Goal: Navigation & Orientation: Find specific page/section

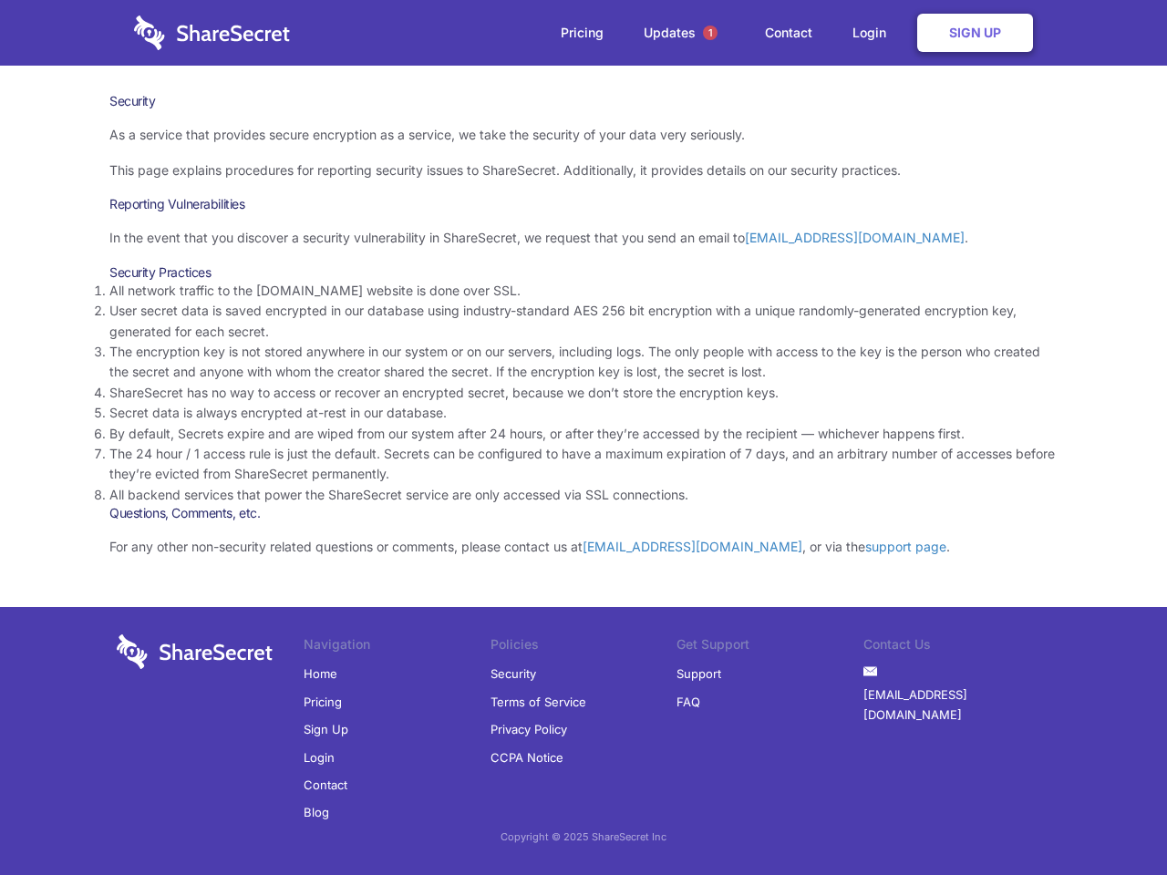
click at [584, 438] on li "By default, Secrets expire and are wiped from our system after 24 hours, or aft…" at bounding box center [583, 434] width 948 height 20
click at [710, 33] on span "1" at bounding box center [710, 33] width 15 height 15
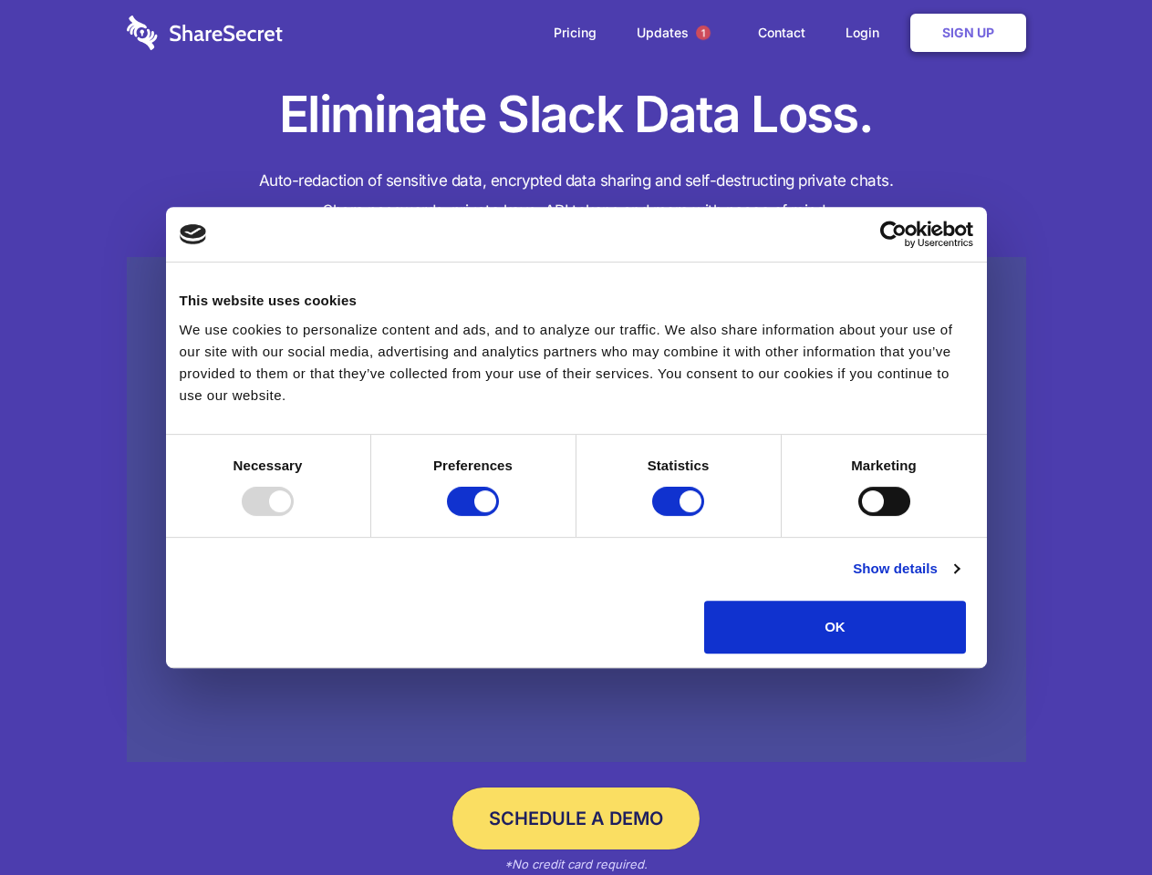
click at [294, 516] on div at bounding box center [268, 501] width 52 height 29
click at [499, 516] on input "Preferences" at bounding box center [473, 501] width 52 height 29
checkbox input "false"
click at [680, 516] on input "Statistics" at bounding box center [678, 501] width 52 height 29
checkbox input "false"
